Goal: Information Seeking & Learning: Learn about a topic

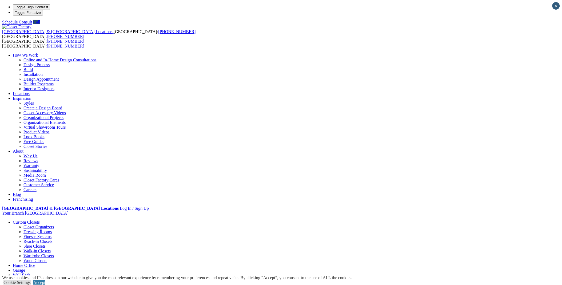
click at [51, 249] on link "Walk-in Closets" at bounding box center [36, 251] width 27 height 5
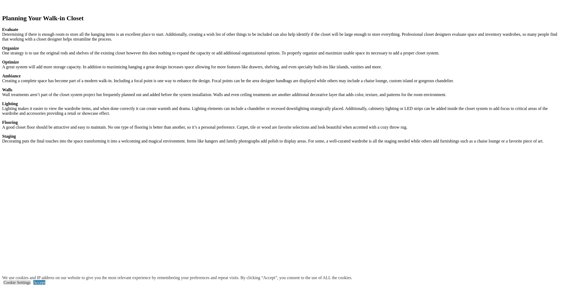
scroll to position [800, 0]
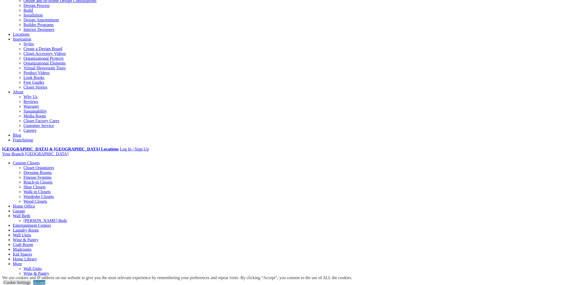
scroll to position [30, 0]
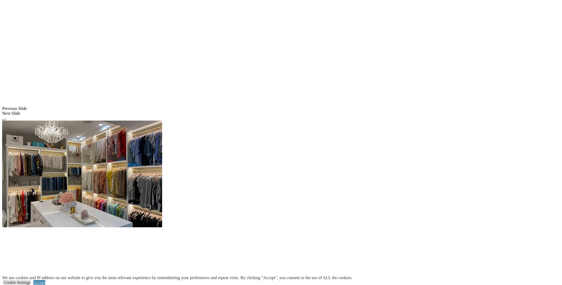
scroll to position [416, 0]
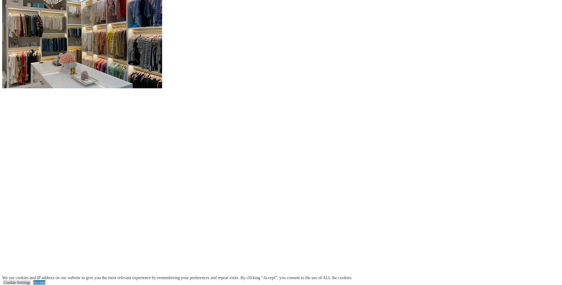
scroll to position [564, 0]
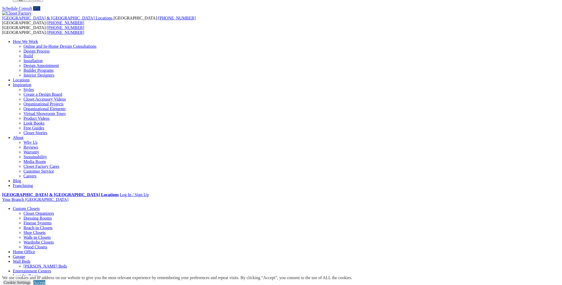
scroll to position [0, 0]
